Goal: Task Accomplishment & Management: Manage account settings

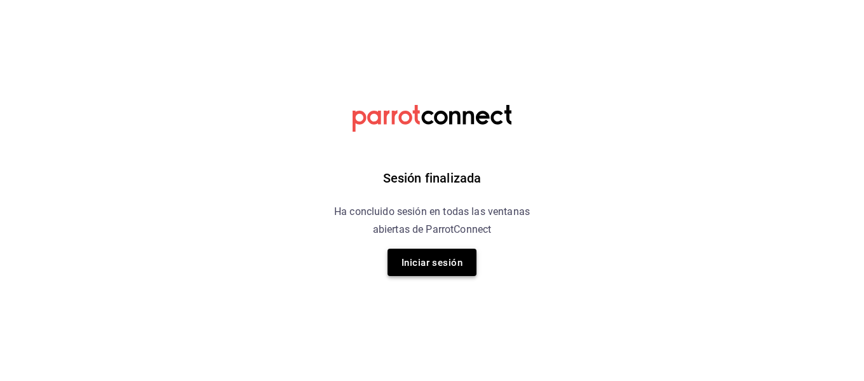
click at [435, 258] on font "Iniciar sesión" at bounding box center [431, 262] width 61 height 11
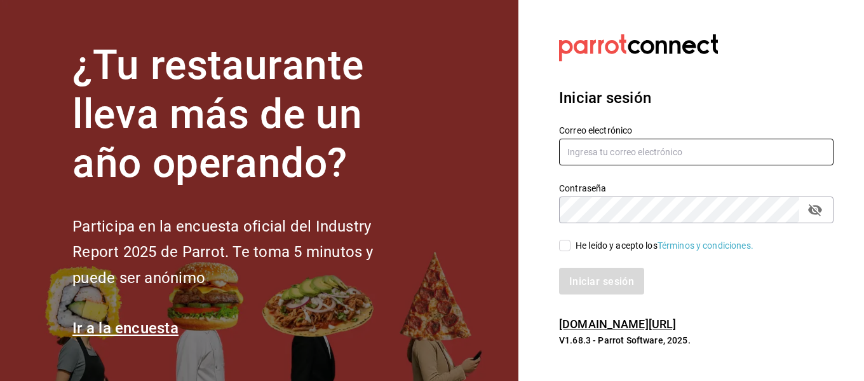
click at [640, 144] on input "text" at bounding box center [696, 151] width 274 height 27
type input "h"
